Goal: Information Seeking & Learning: Learn about a topic

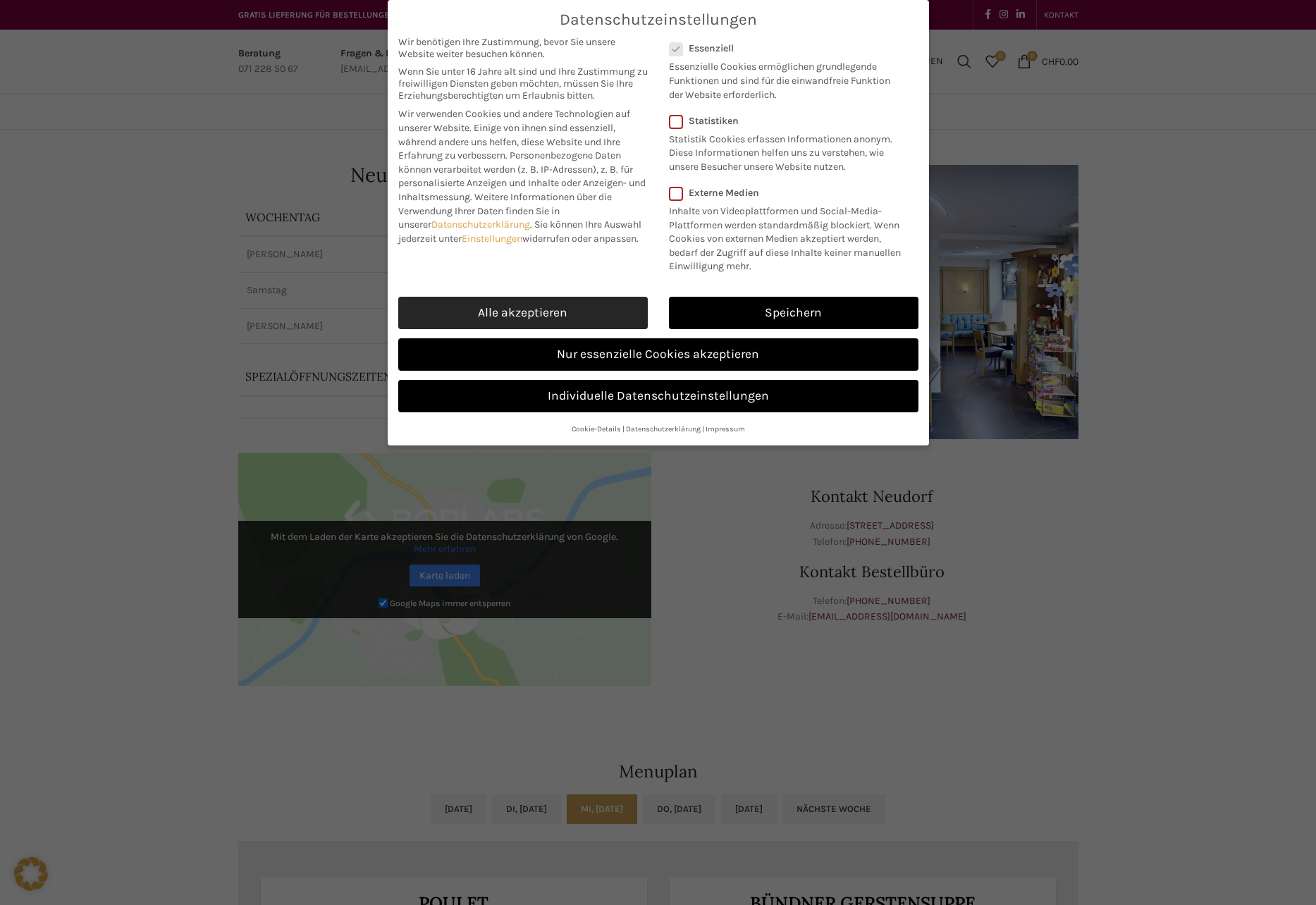
click at [531, 316] on link "Alle akzeptieren" at bounding box center [522, 313] width 249 height 33
checkbox input "true"
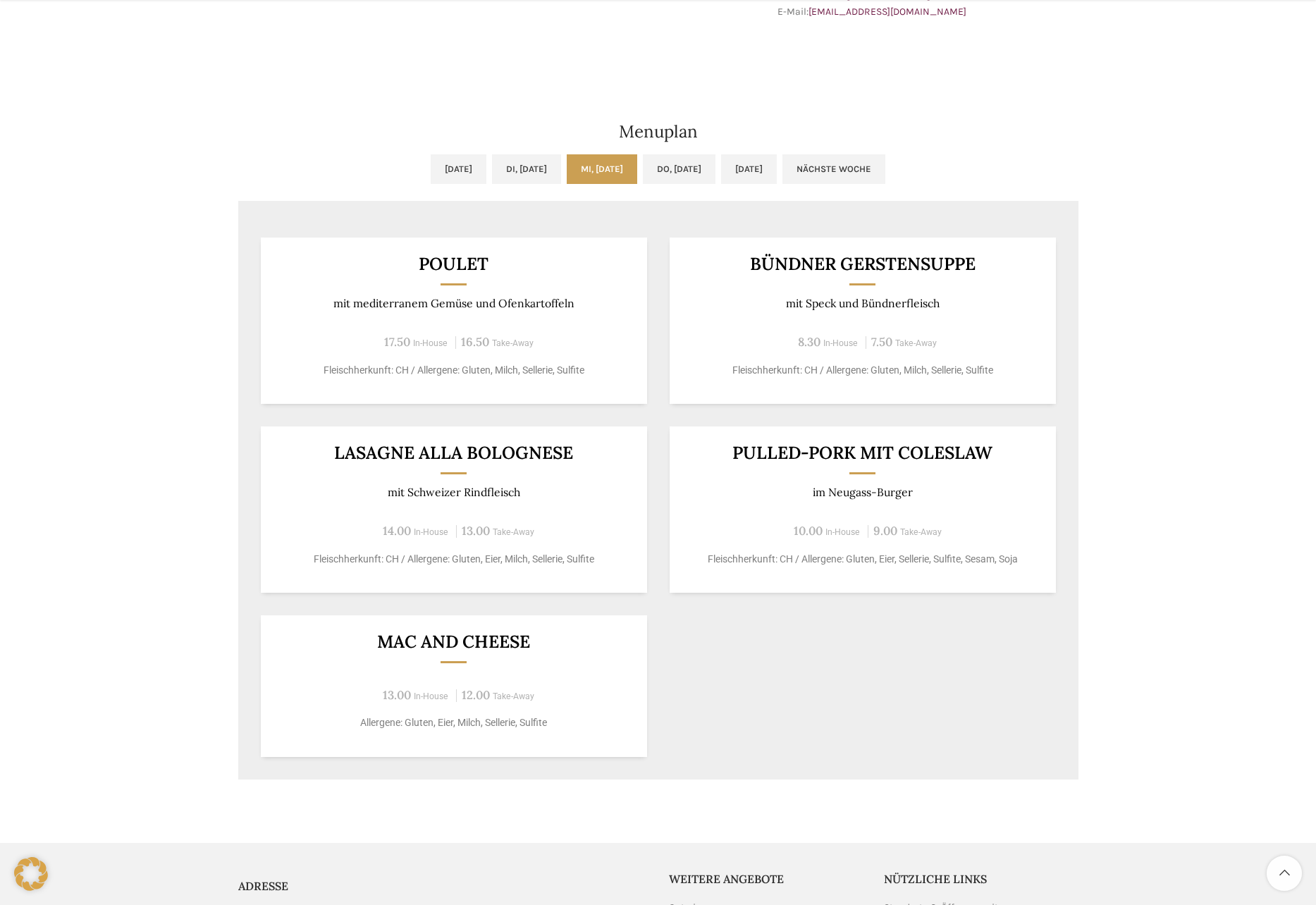
scroll to position [634, 0]
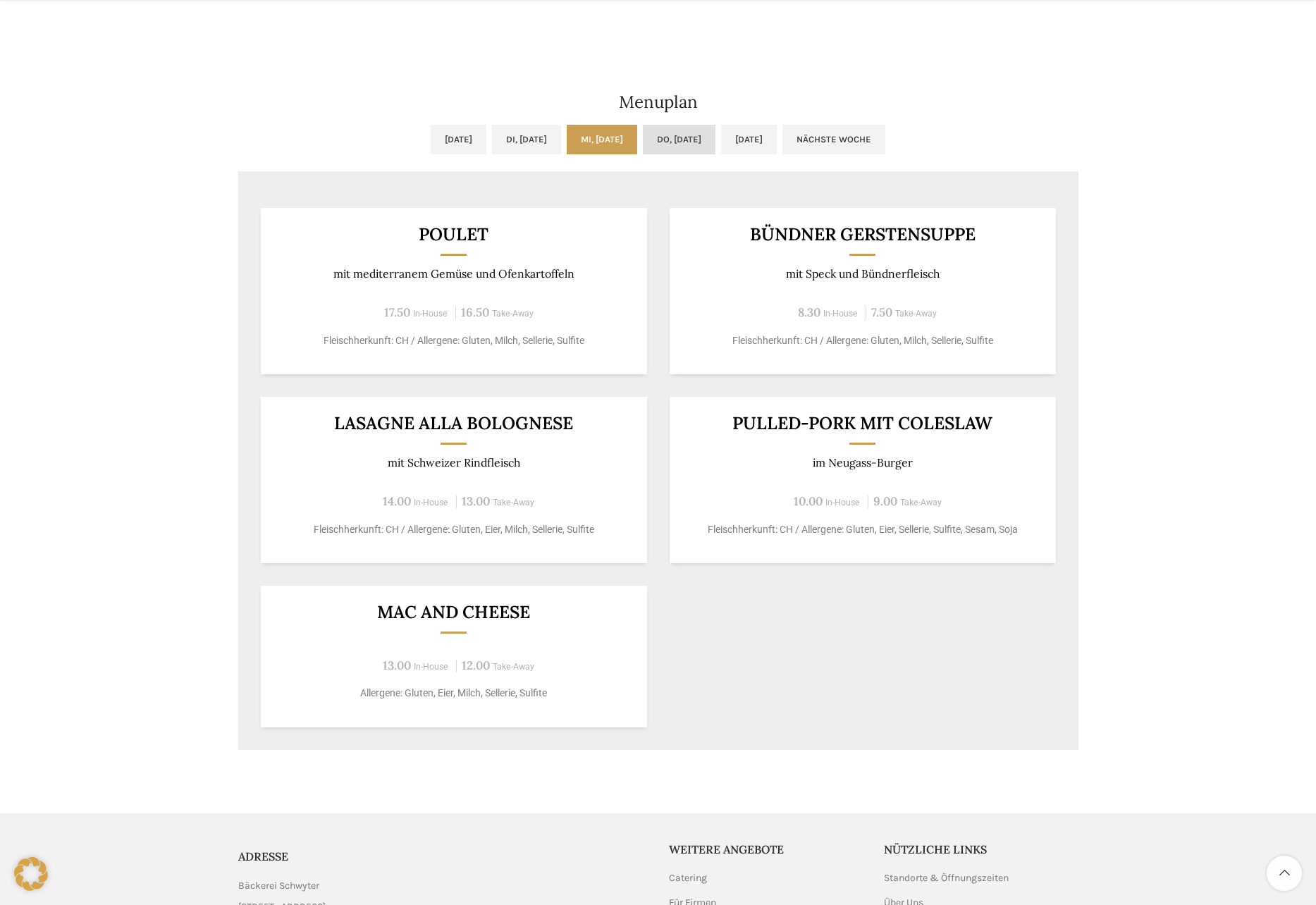
click at [685, 134] on link "Do, [DATE]" at bounding box center [679, 140] width 72 height 30
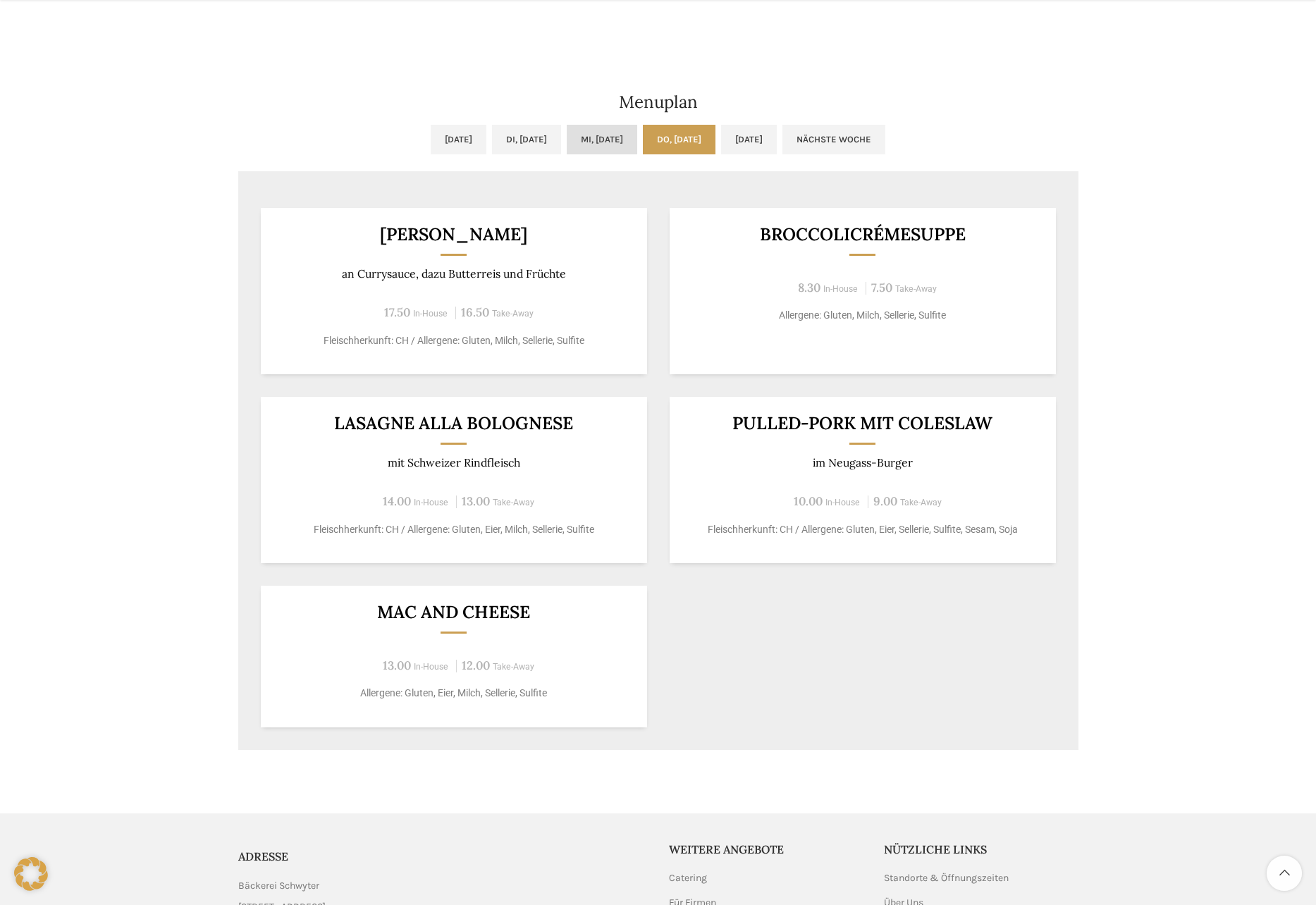
click at [587, 142] on link "Mi, [DATE]" at bounding box center [602, 140] width 70 height 30
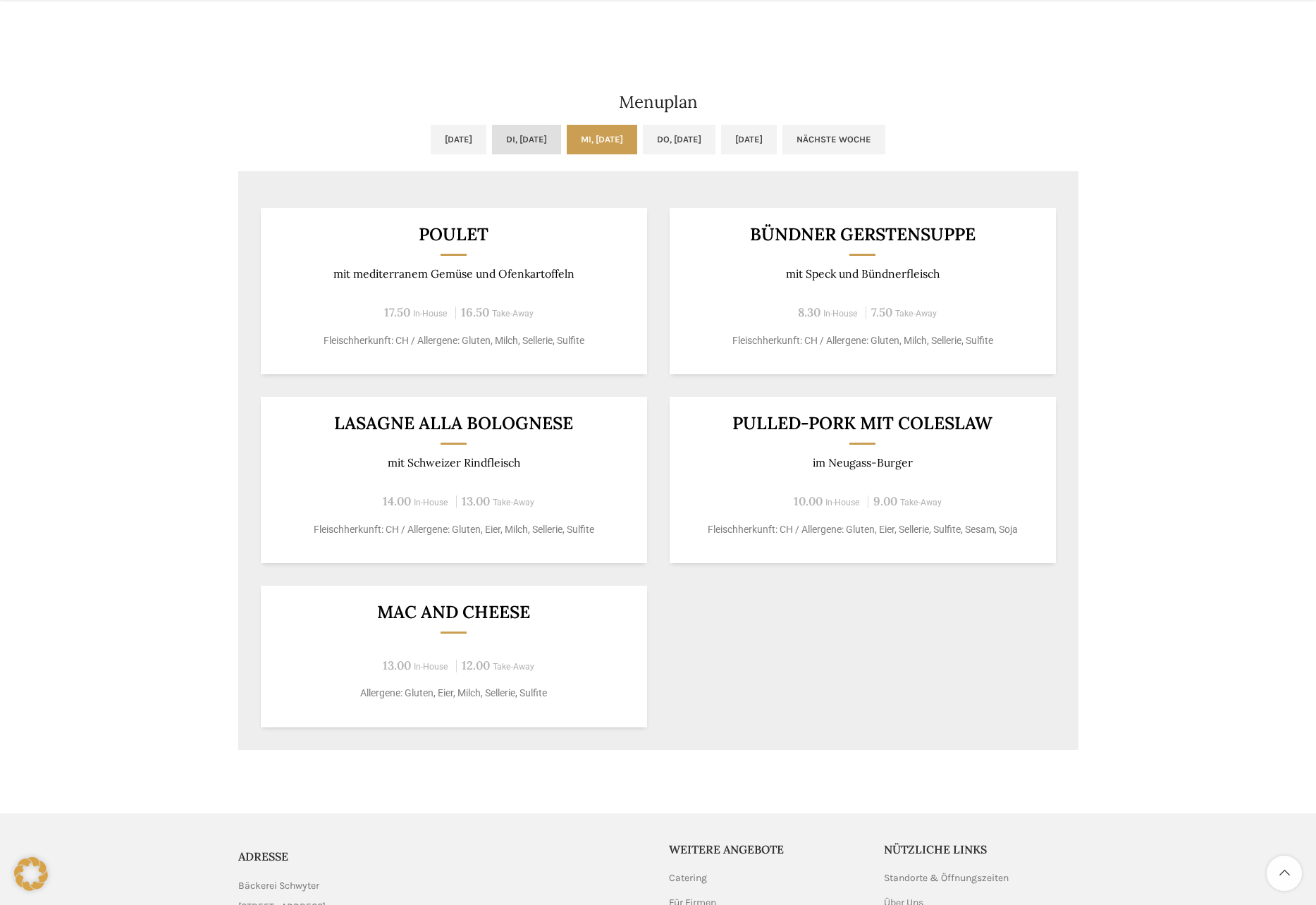
click at [523, 136] on link "Di, [DATE]" at bounding box center [526, 140] width 69 height 30
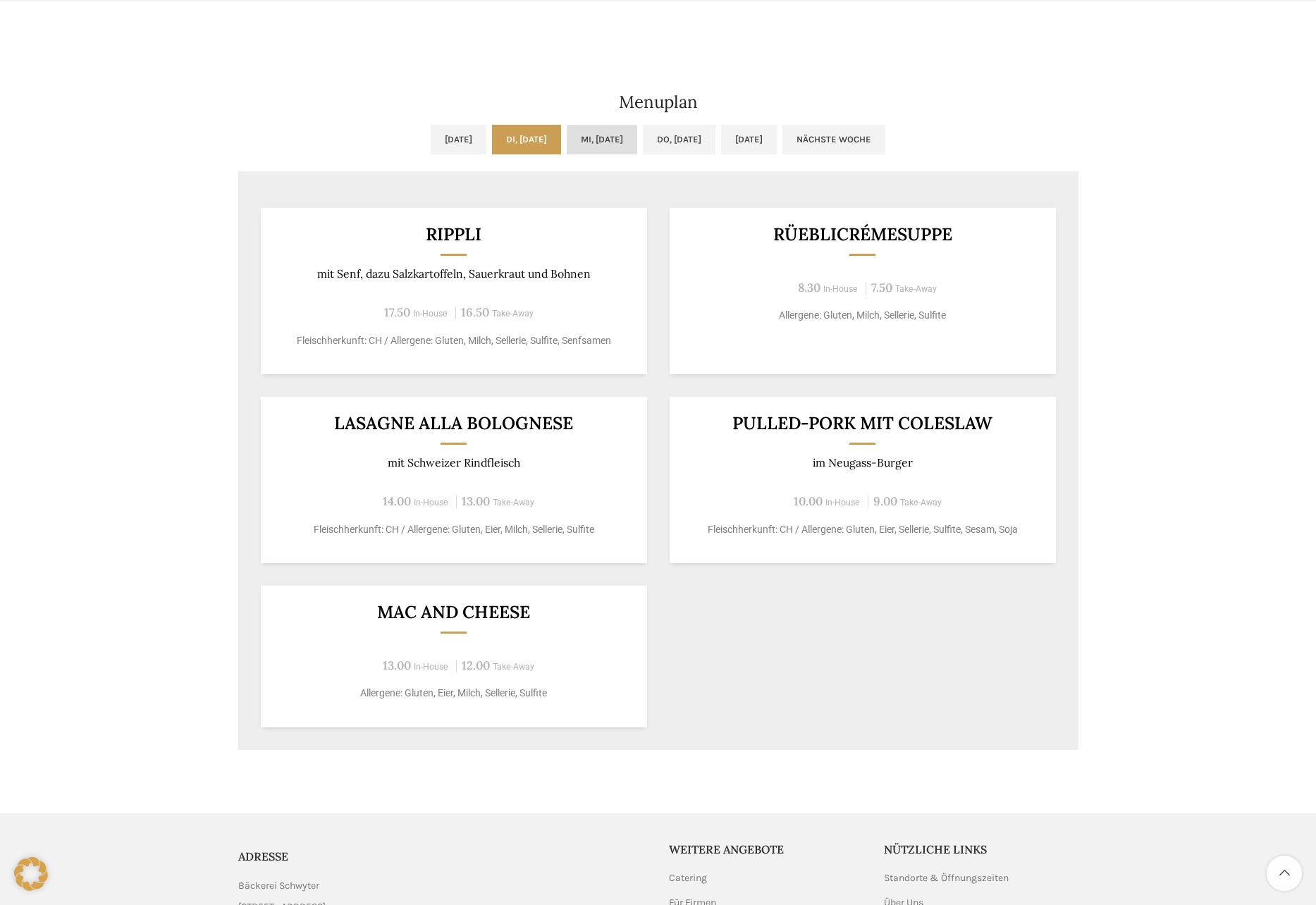
click at [634, 139] on link "Mi, [DATE]" at bounding box center [602, 140] width 70 height 30
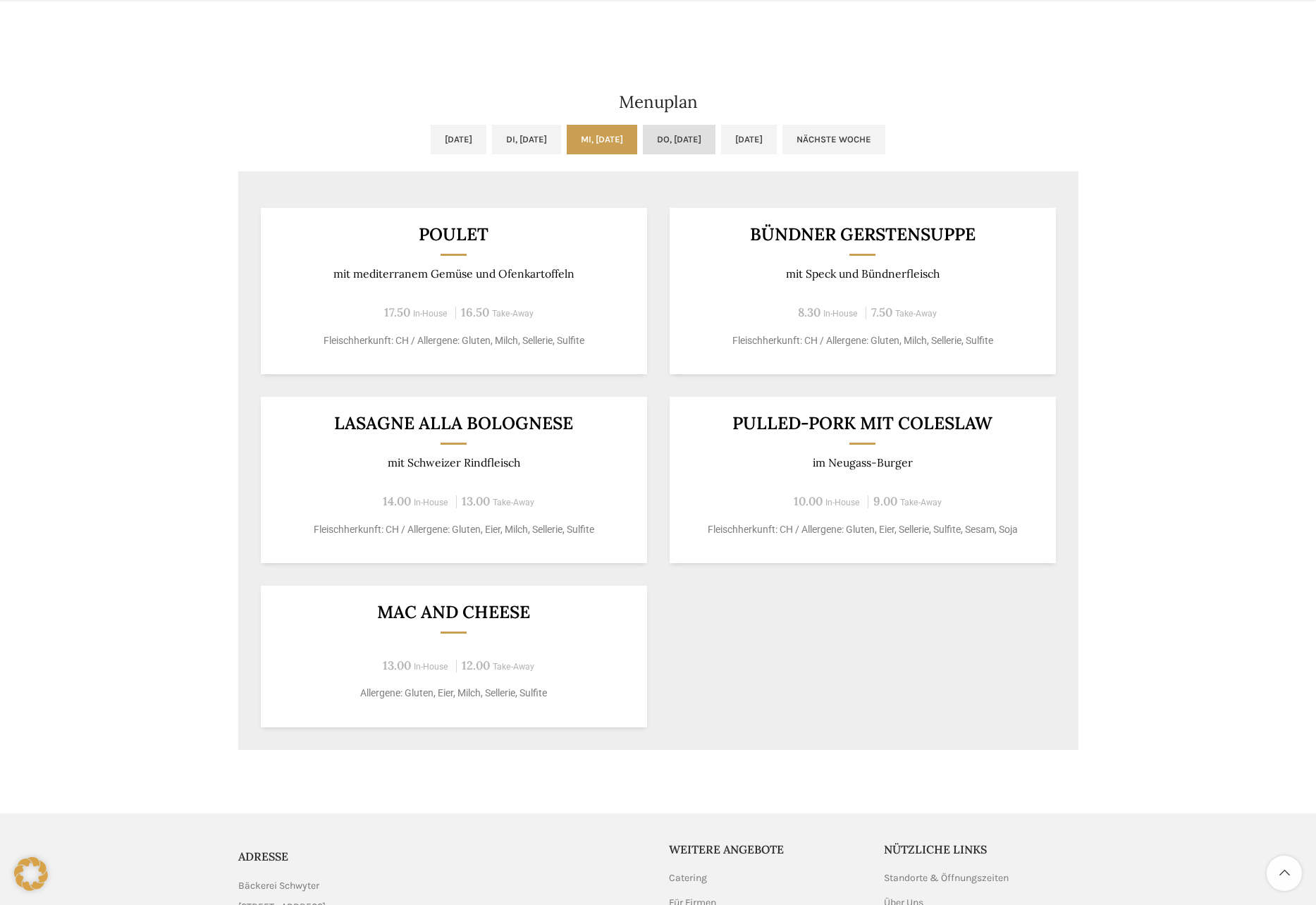
click at [683, 139] on link "Do, [DATE]" at bounding box center [679, 140] width 72 height 30
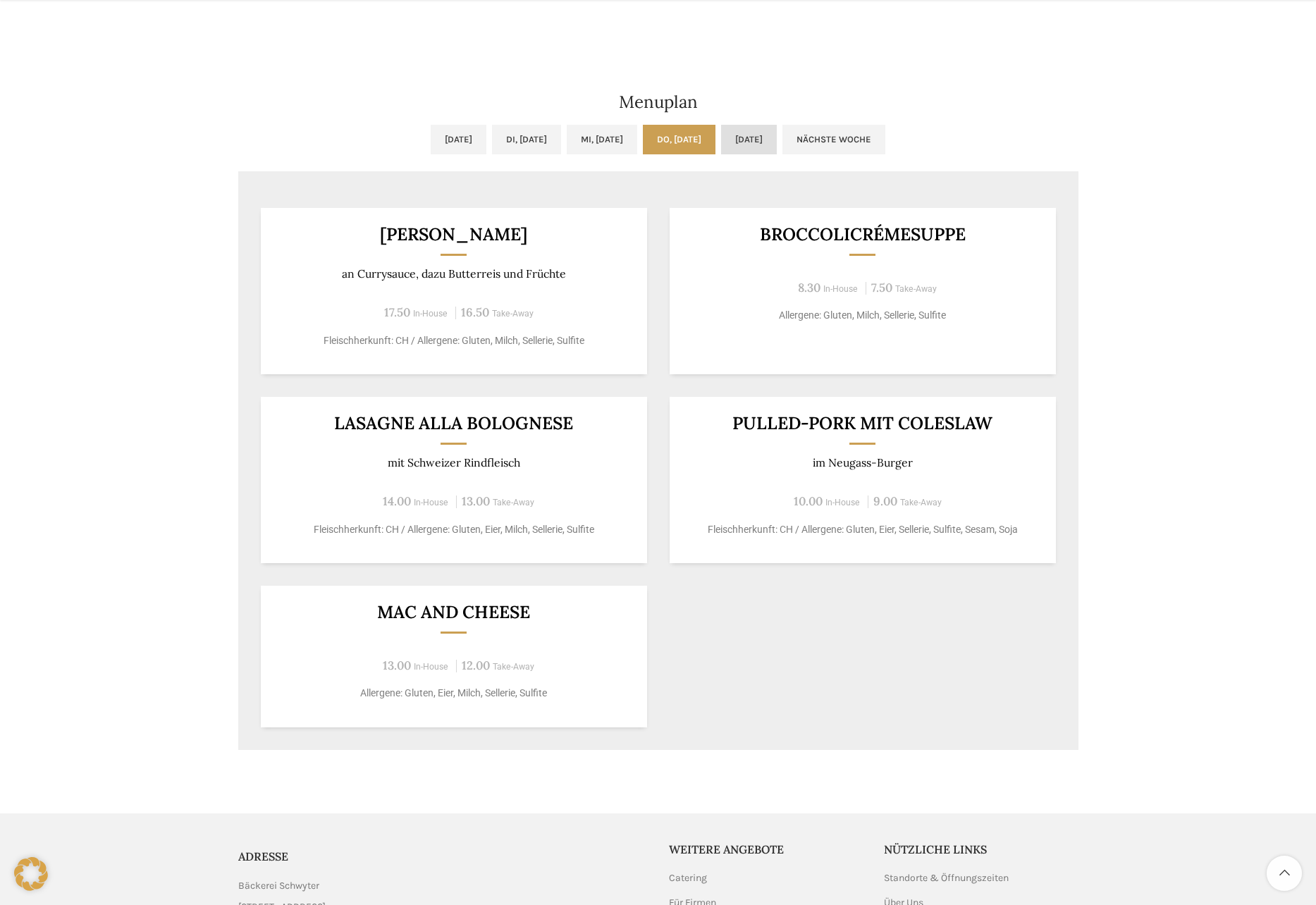
click at [777, 136] on link "[DATE]" at bounding box center [749, 140] width 56 height 30
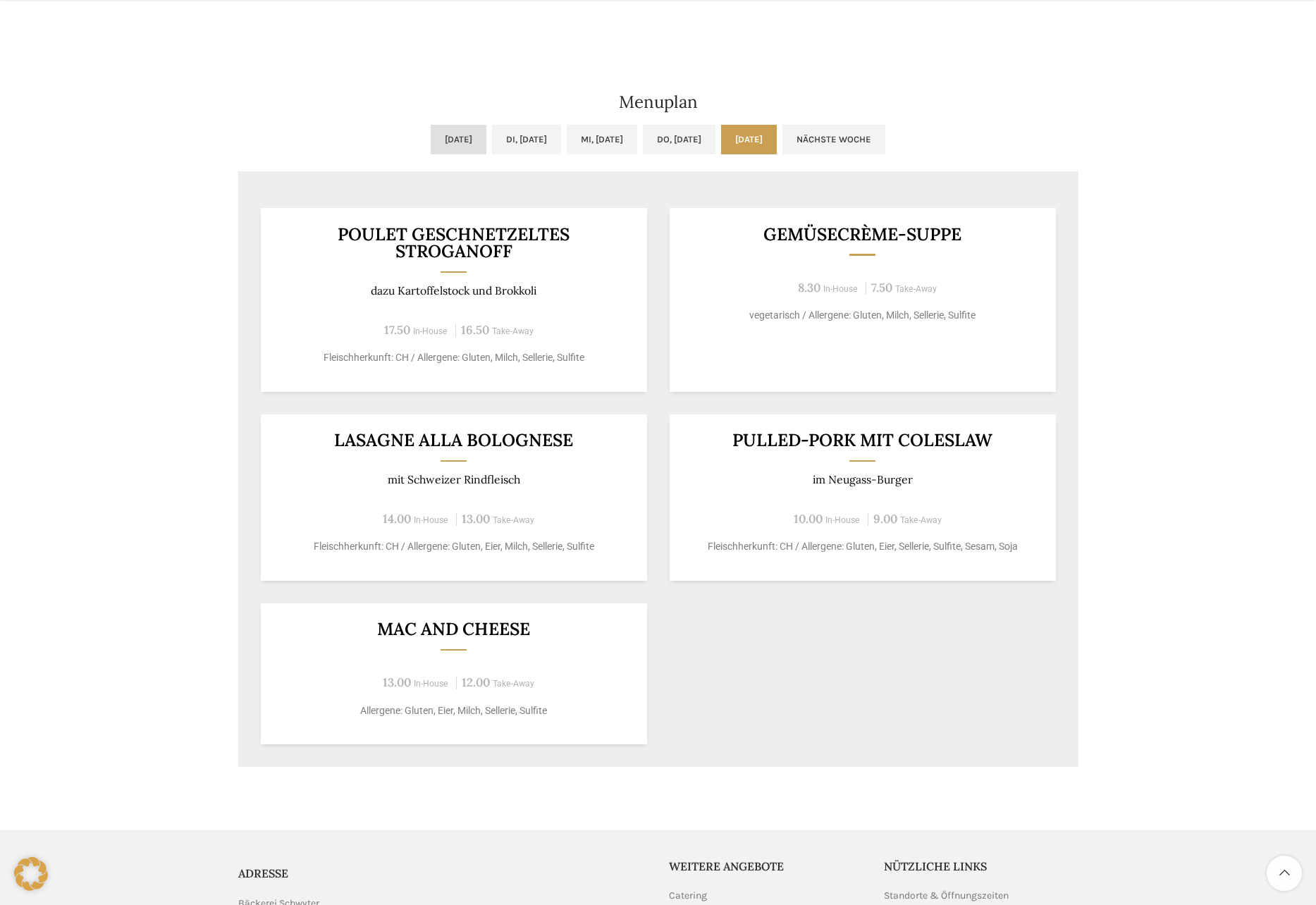
click at [431, 149] on link "[DATE]" at bounding box center [458, 140] width 56 height 30
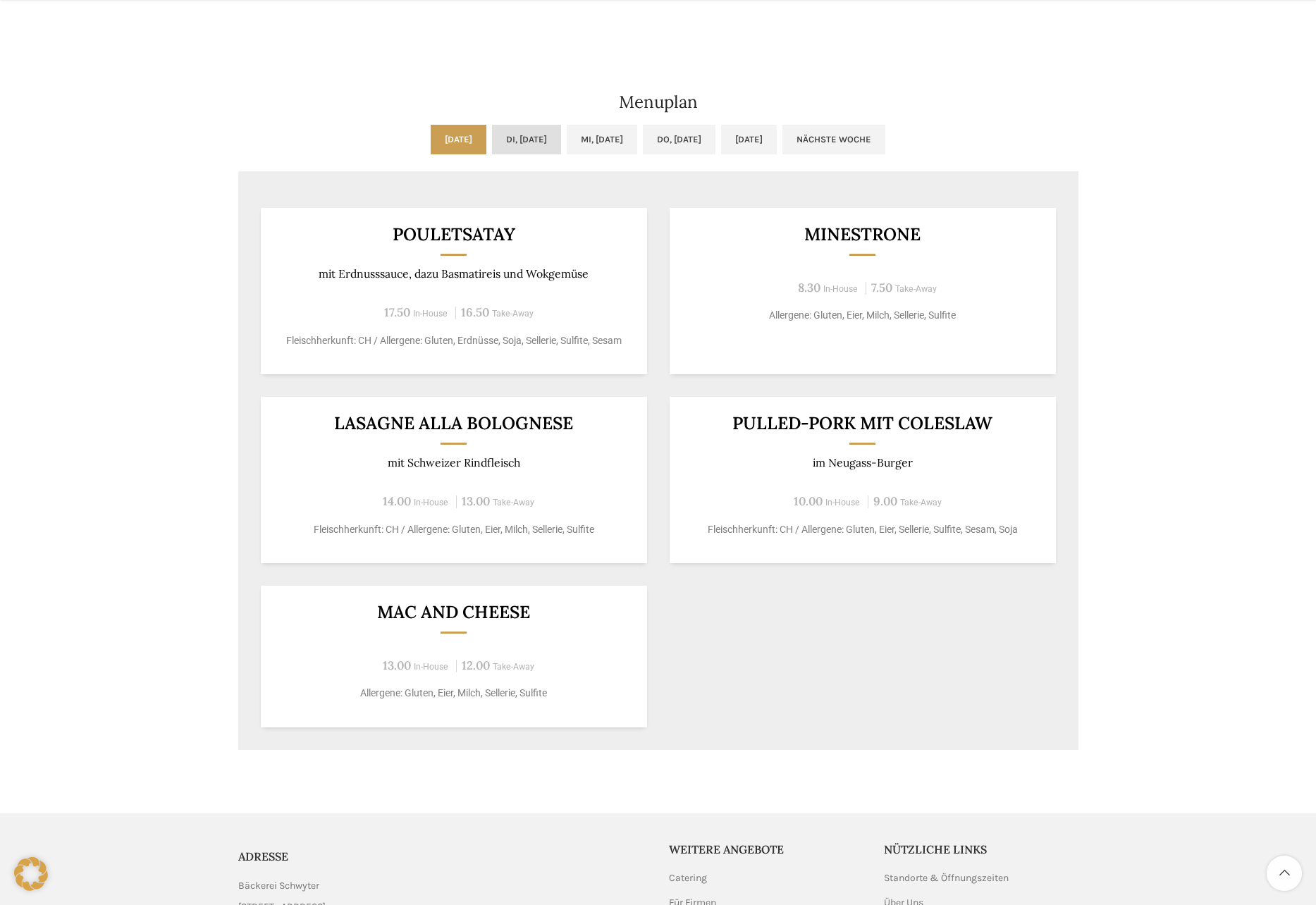
click at [501, 139] on link "Di, [DATE]" at bounding box center [526, 140] width 69 height 30
click at [611, 141] on link "Mi, [DATE]" at bounding box center [602, 140] width 70 height 30
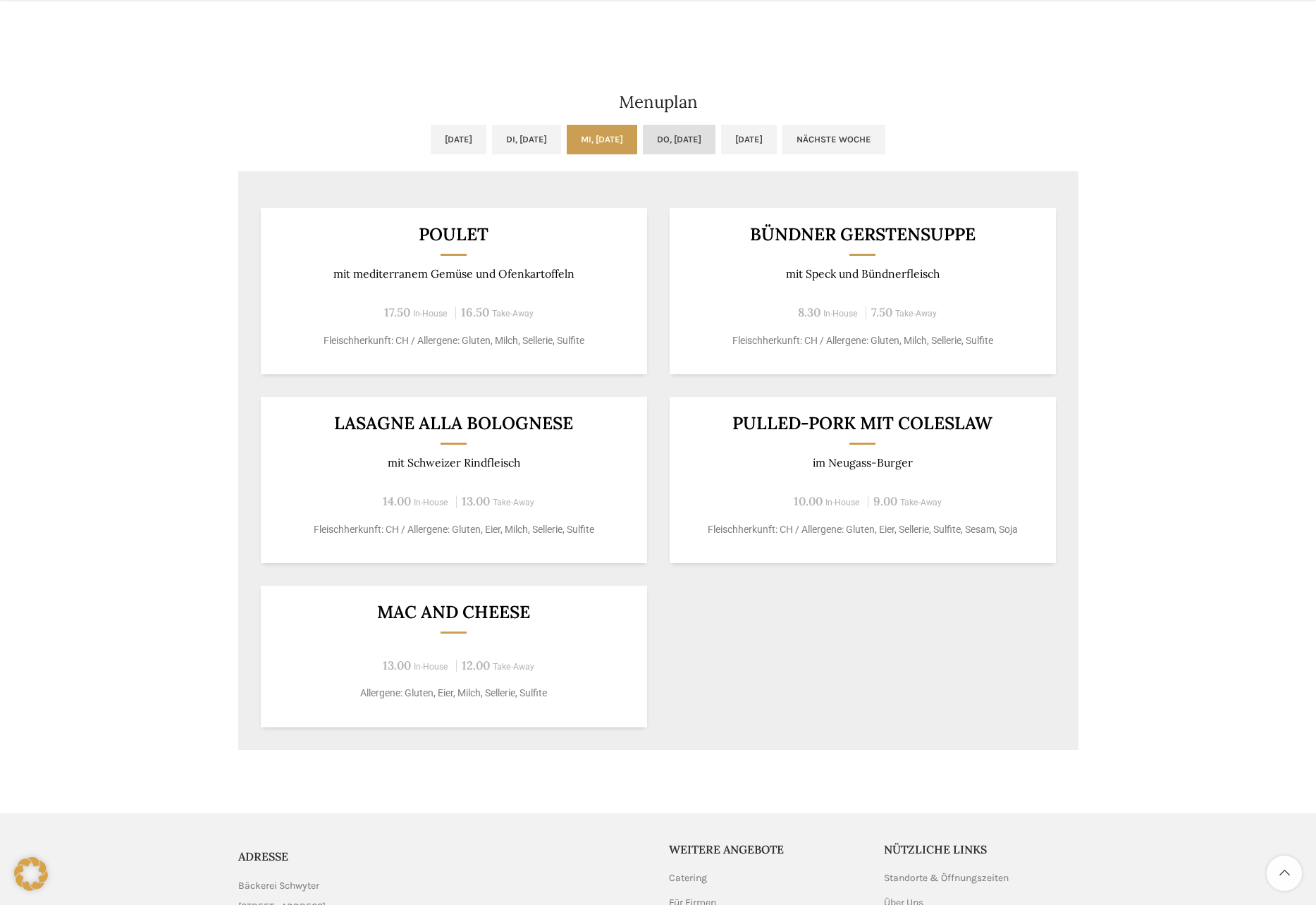
click at [689, 144] on link "Do, [DATE]" at bounding box center [679, 140] width 72 height 30
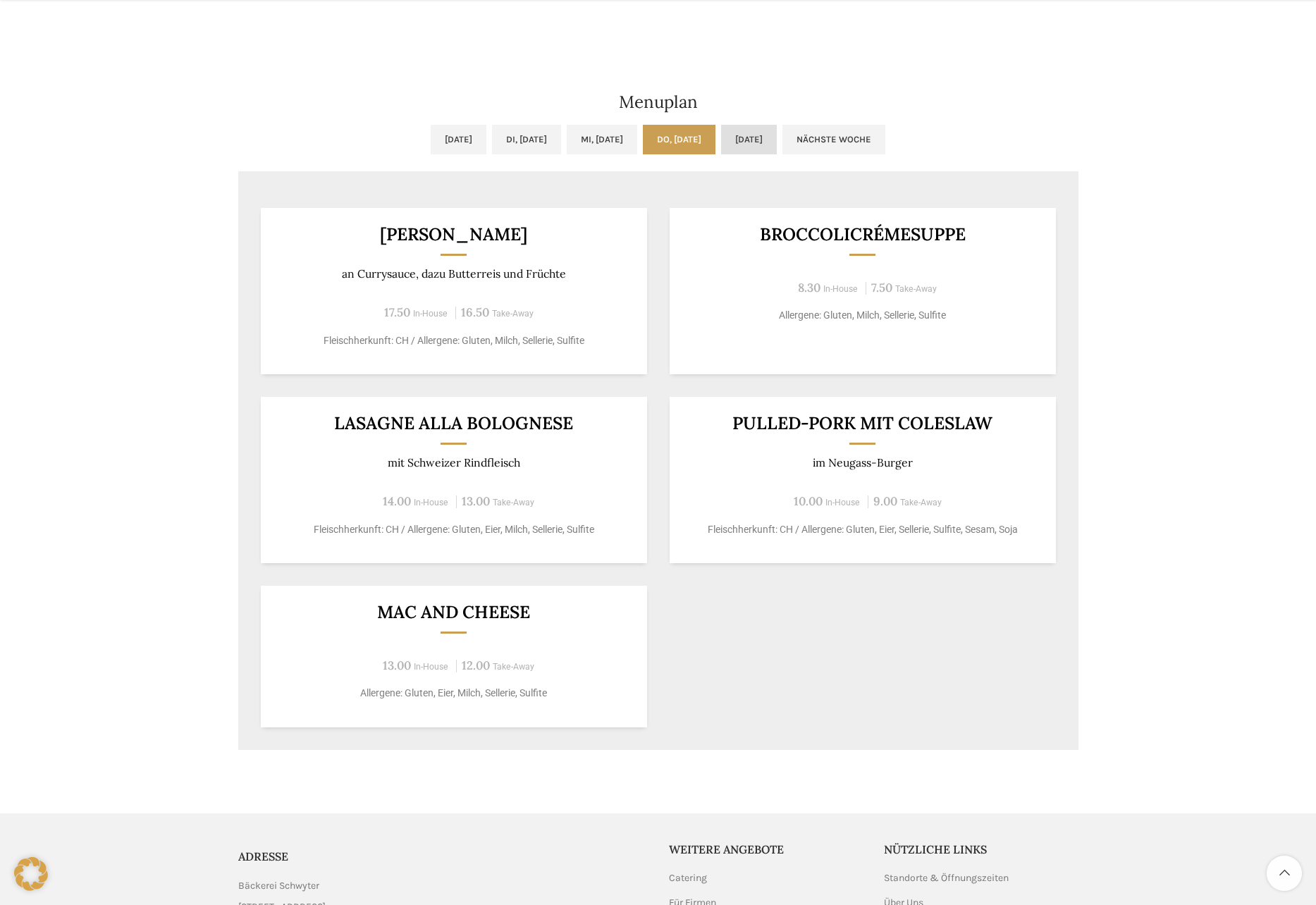
click at [777, 143] on link "[DATE]" at bounding box center [749, 140] width 56 height 30
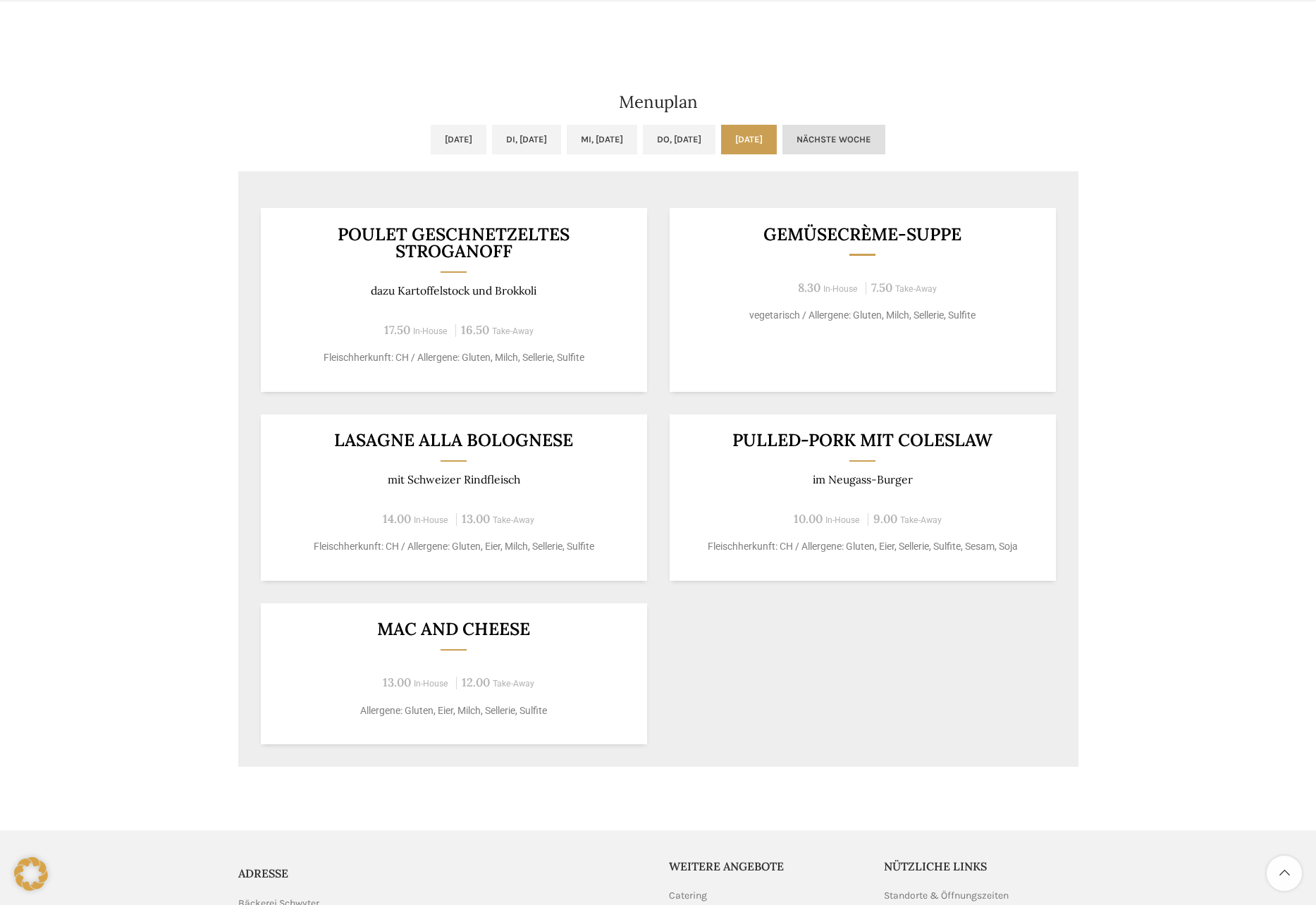
click at [885, 139] on link "Nächste Woche" at bounding box center [833, 140] width 103 height 30
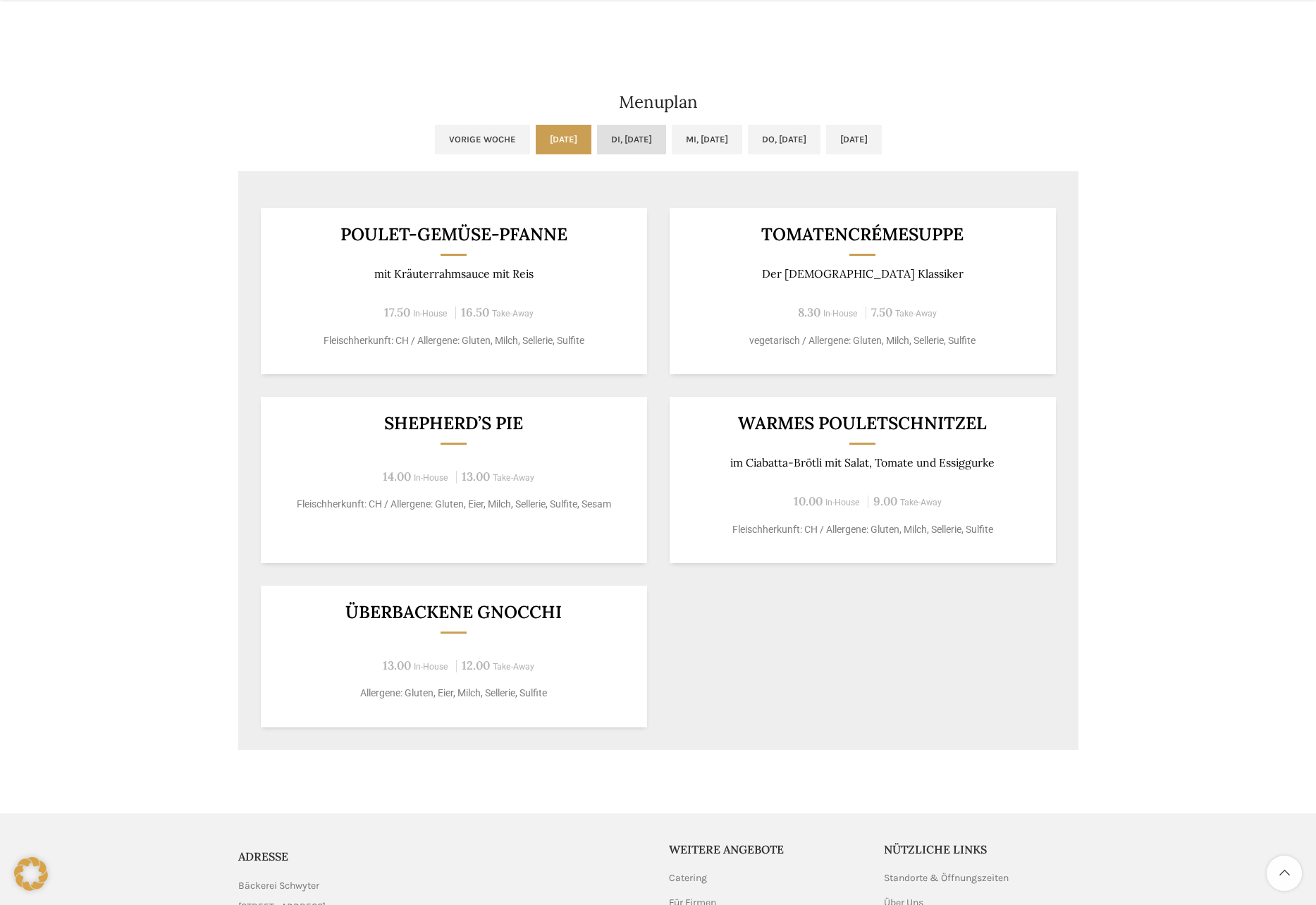
click at [633, 144] on link "Di, [DATE]" at bounding box center [631, 140] width 69 height 30
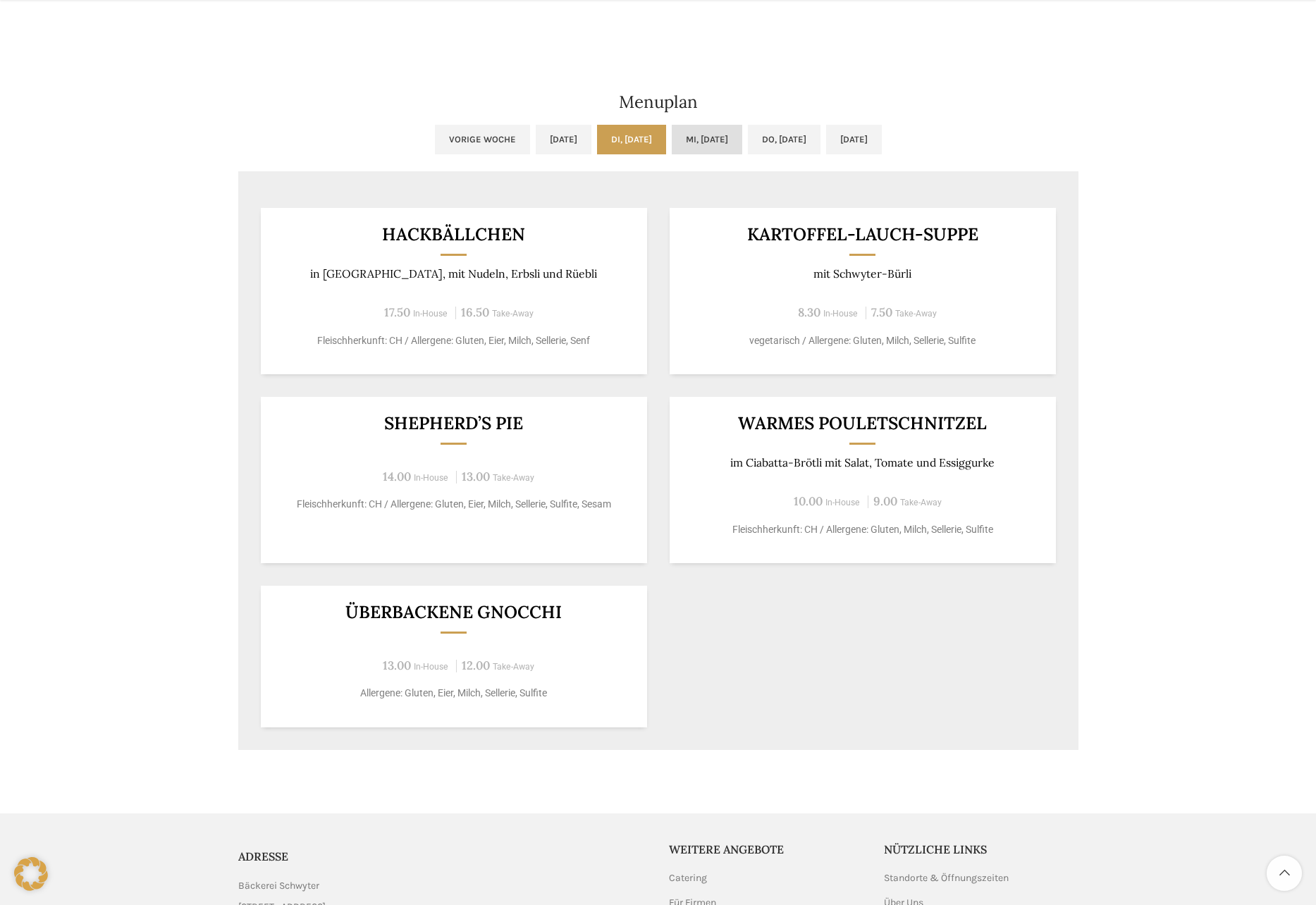
click at [709, 143] on link "Mi, [DATE]" at bounding box center [707, 140] width 70 height 30
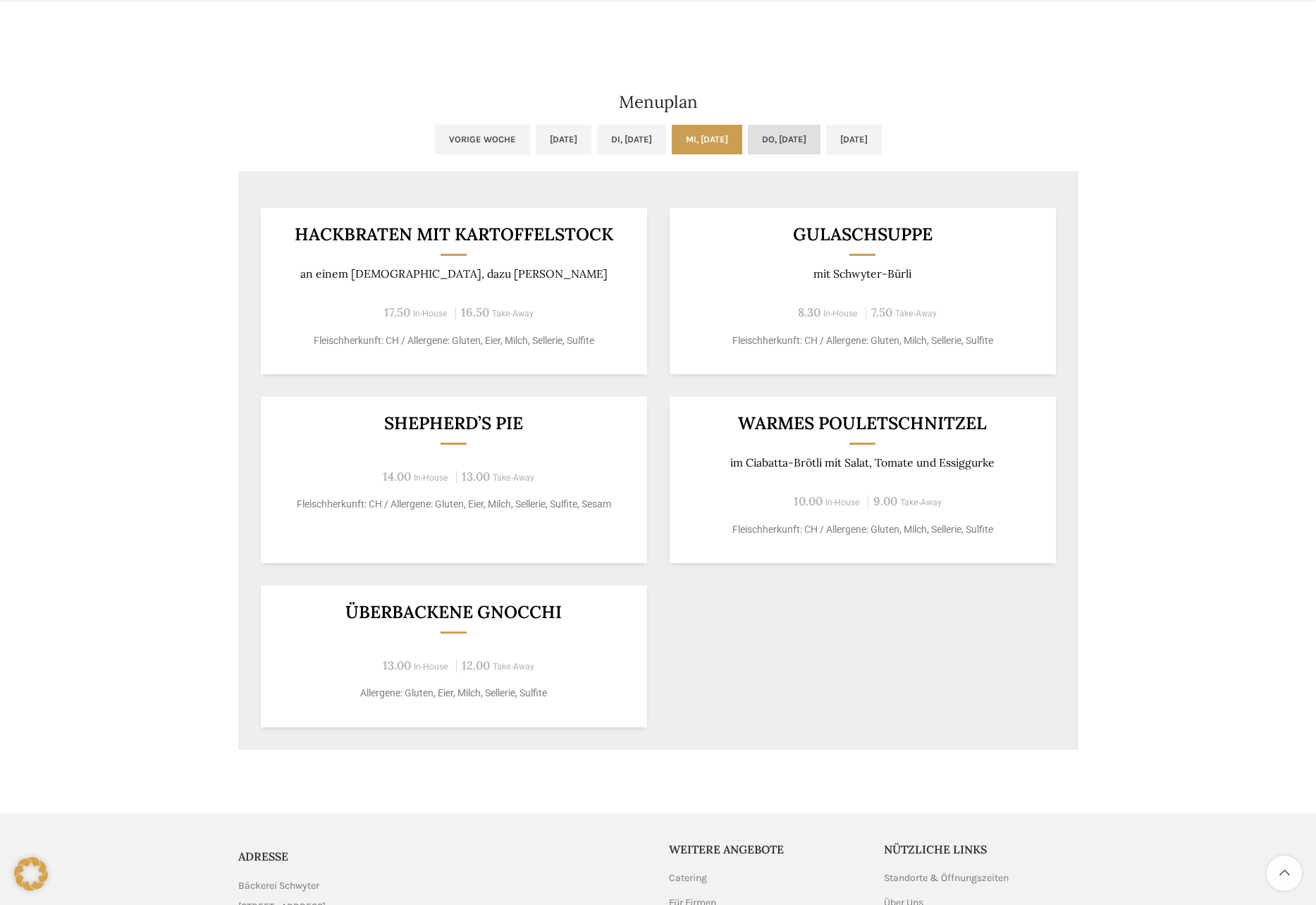
click at [773, 142] on link "Do, [DATE]" at bounding box center [784, 140] width 72 height 30
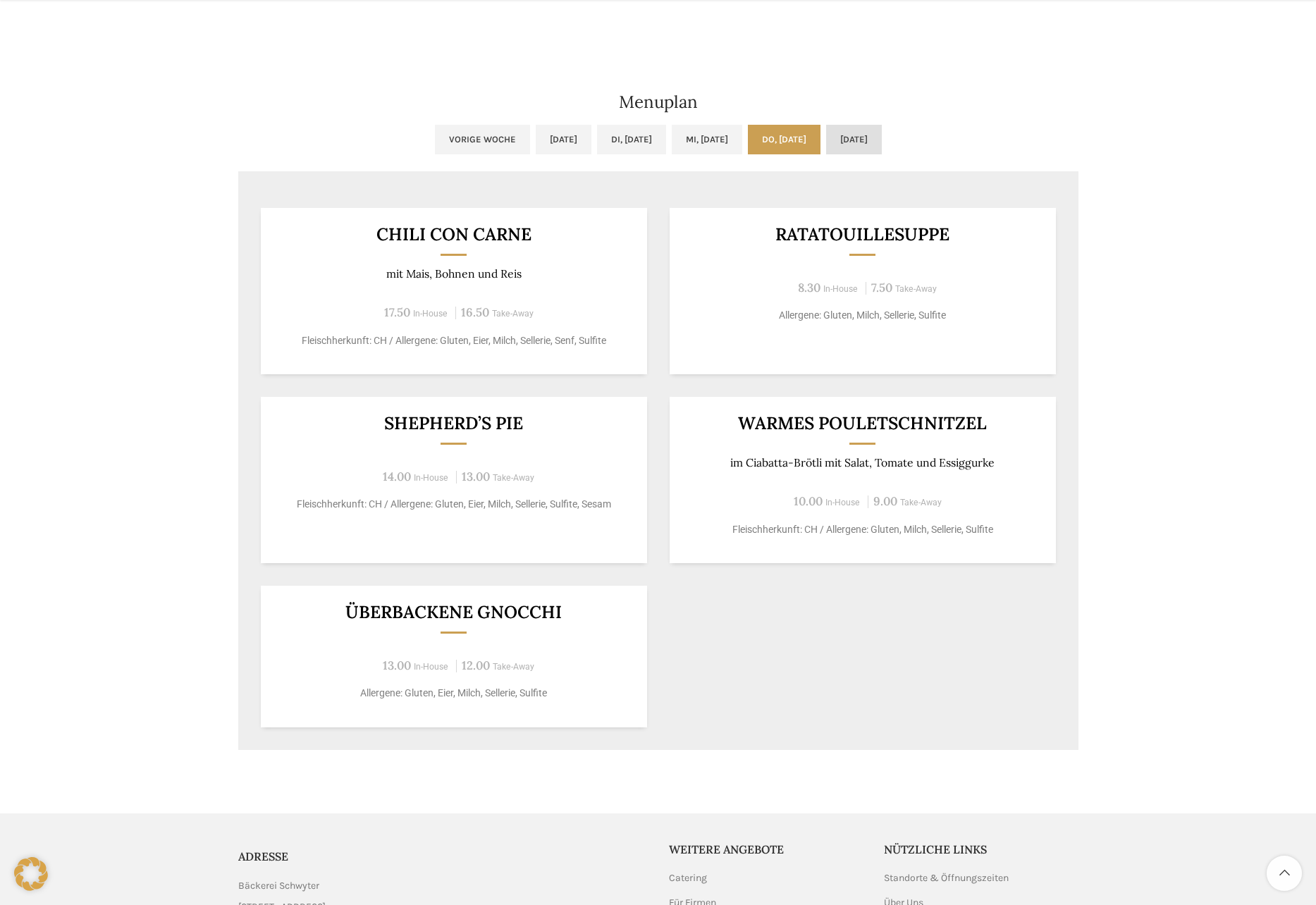
click at [881, 141] on link "[DATE]" at bounding box center [853, 140] width 56 height 30
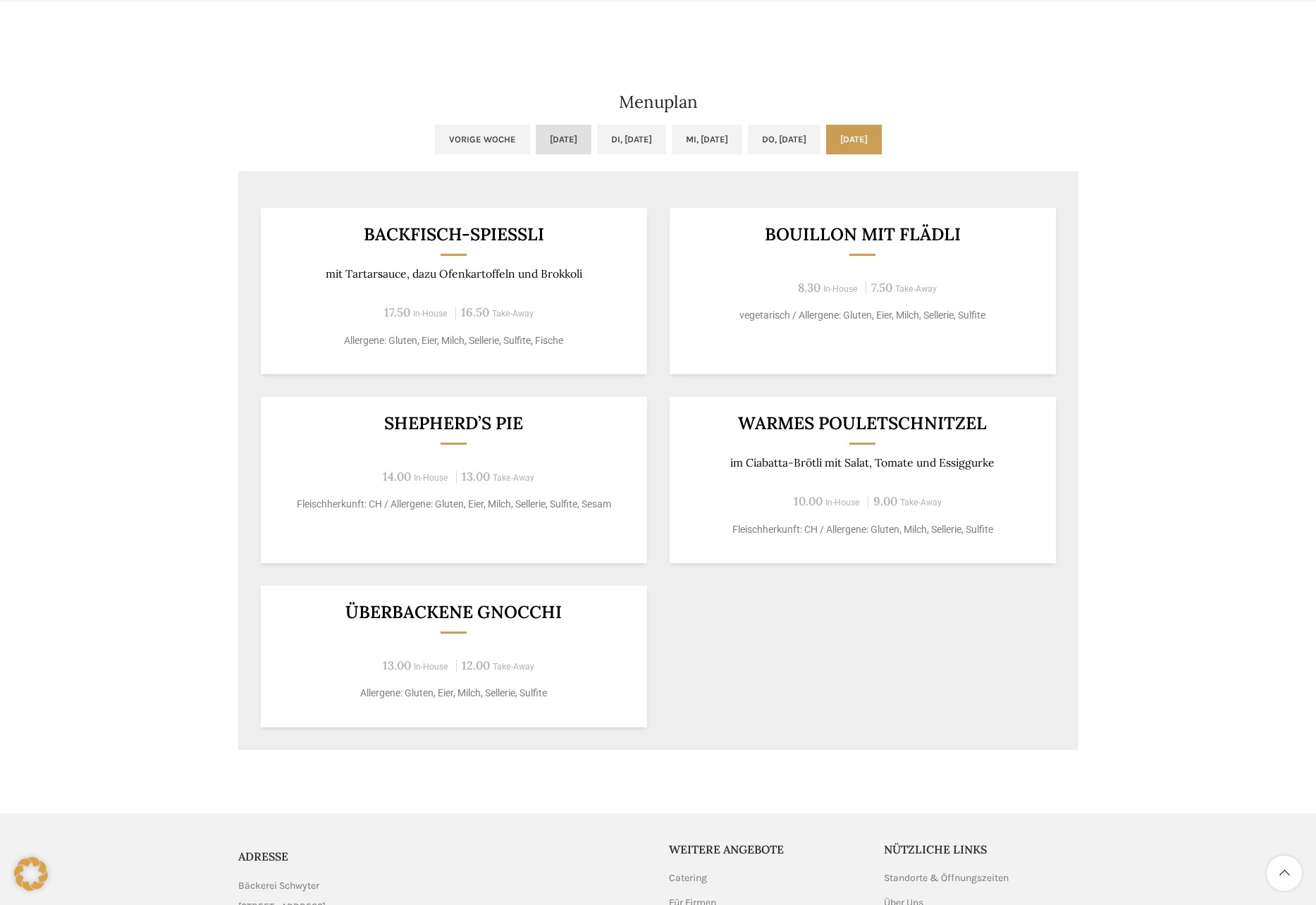
click at [535, 135] on link "[DATE]" at bounding box center [563, 140] width 56 height 30
